Goal: Task Accomplishment & Management: Use online tool/utility

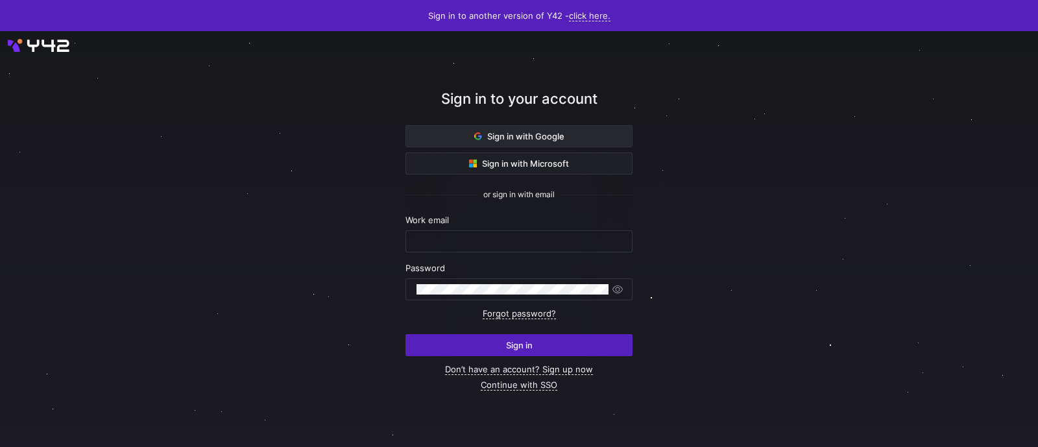
click at [502, 133] on span "Sign in with Google" at bounding box center [519, 136] width 90 height 10
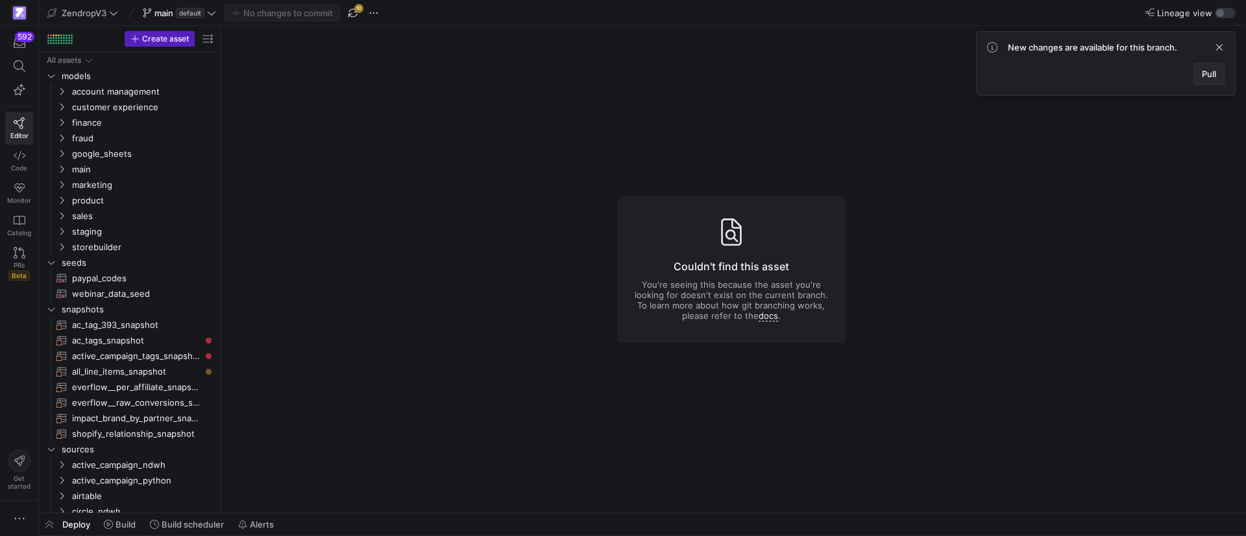
click at [1211, 73] on span "Pull" at bounding box center [1208, 74] width 14 height 10
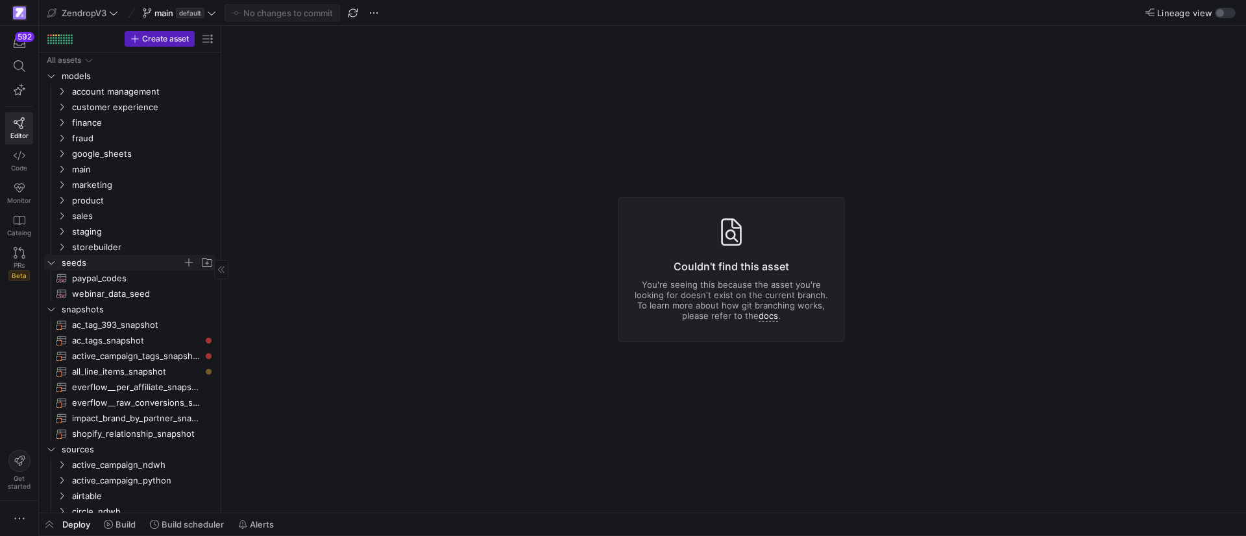
click at [49, 262] on icon "Press SPACE to select this row." at bounding box center [51, 262] width 6 height 3
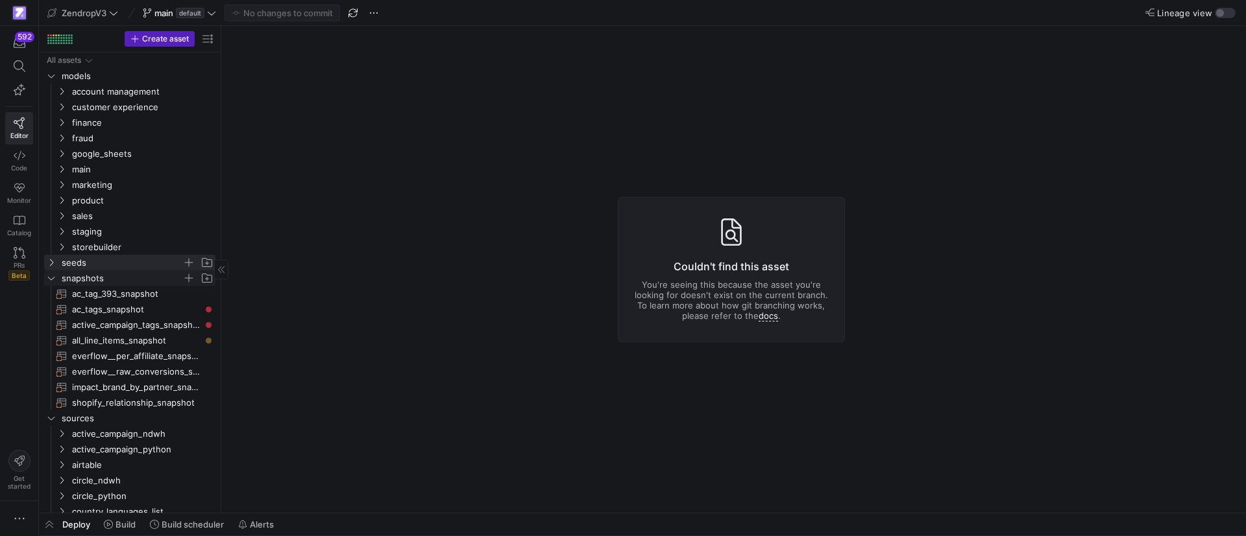
click at [51, 274] on icon "Press SPACE to select this row." at bounding box center [51, 278] width 9 height 8
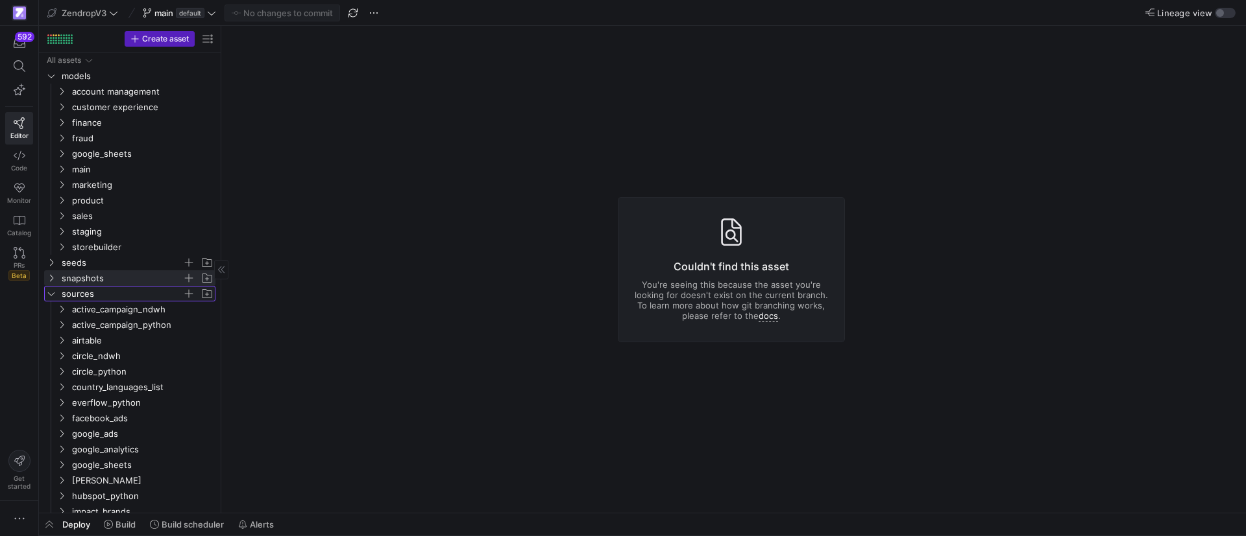
click at [49, 293] on icon "Press SPACE to select this row." at bounding box center [51, 294] width 9 height 8
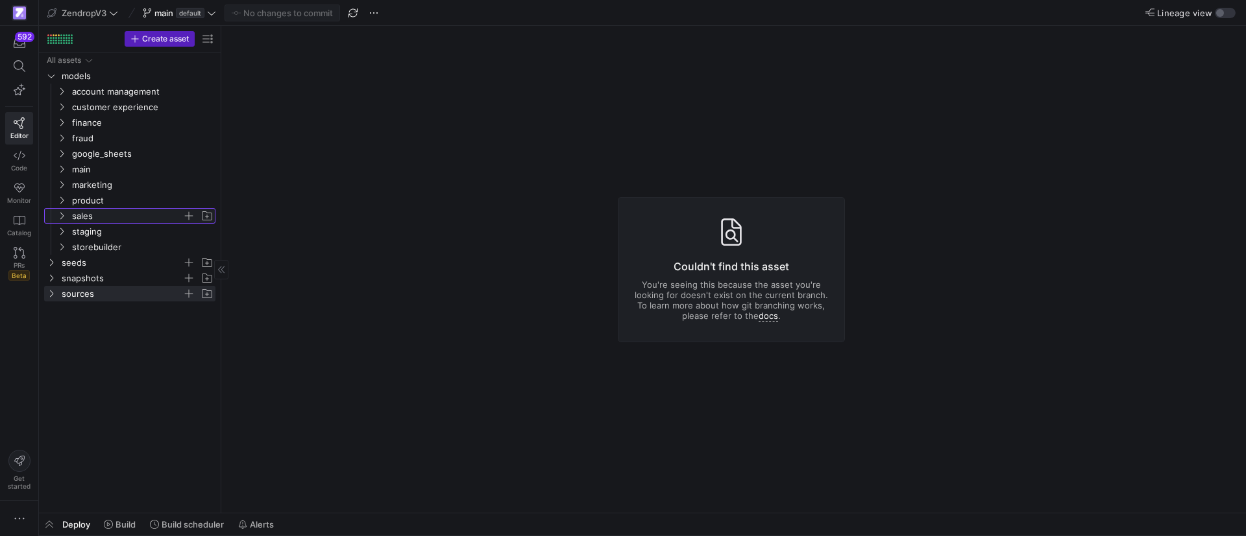
click at [60, 215] on icon "Press SPACE to select this row." at bounding box center [61, 216] width 9 height 8
click at [62, 200] on icon "Press SPACE to select this row." at bounding box center [61, 201] width 9 height 8
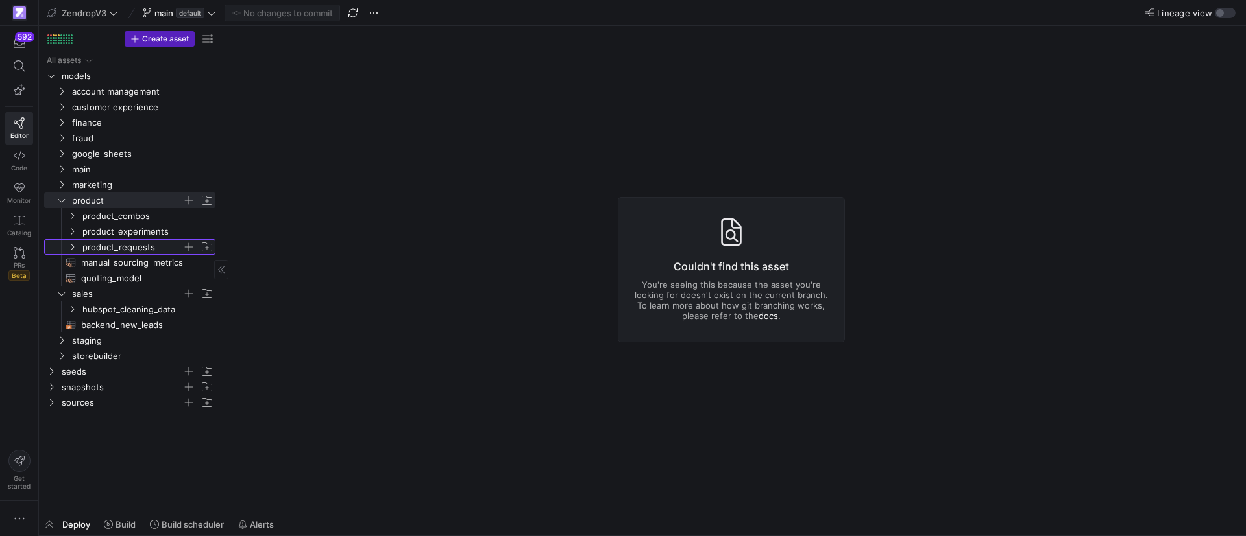
click at [75, 245] on icon "Press SPACE to select this row." at bounding box center [71, 247] width 9 height 8
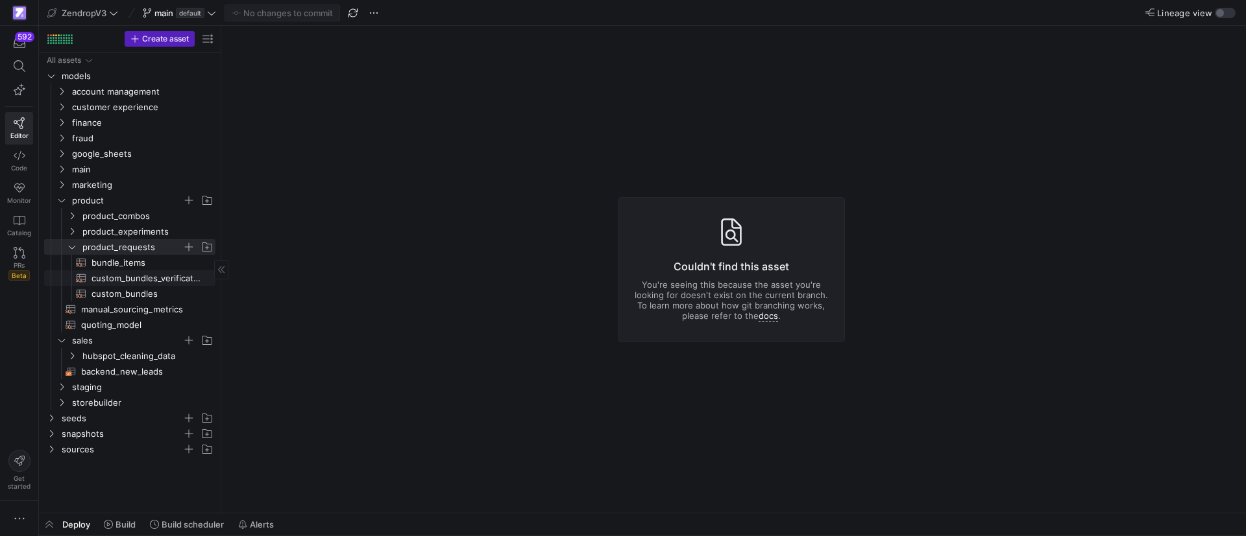
click at [129, 280] on span "custom_bundles_verification​​​​​​​​​​" at bounding box center [145, 278] width 109 height 15
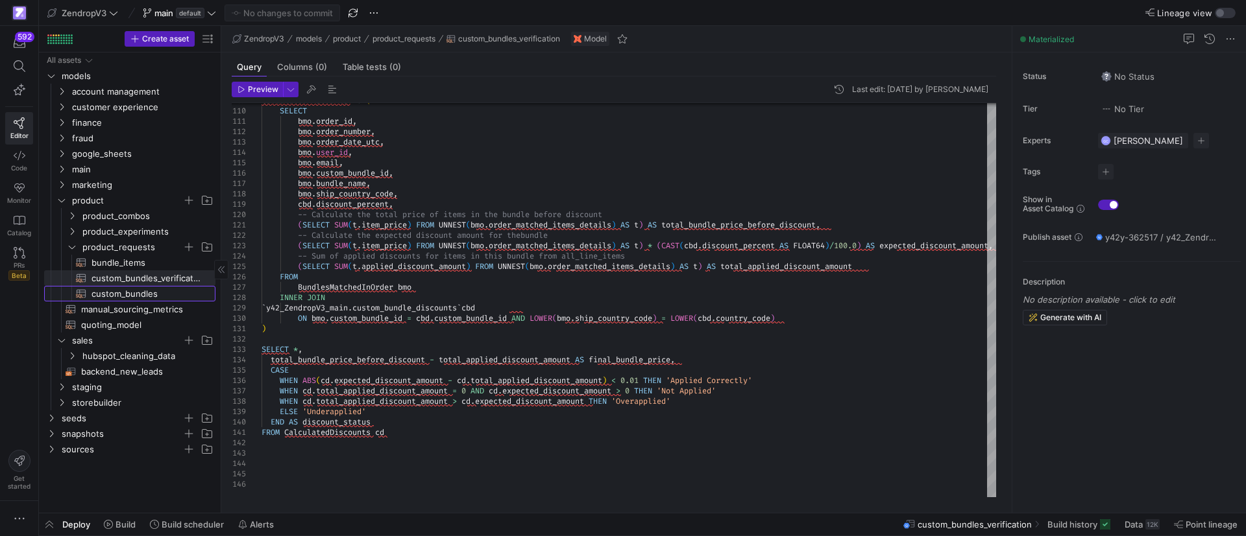
click at [125, 294] on span "custom_bundles​​​​​​​​​​" at bounding box center [145, 294] width 109 height 15
type textarea "WITH bundle_products AS( SELECT b.custom_bundle_id AS bundle_id, b.custom_bundl…"
